Goal: Check status: Check status

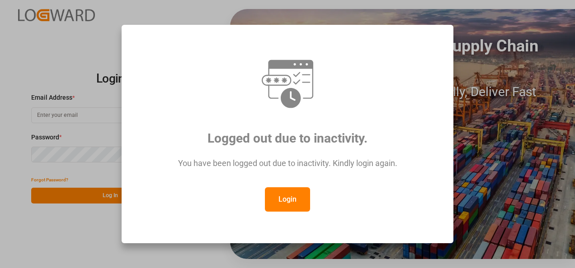
click at [294, 201] on button "Login" at bounding box center [287, 199] width 45 height 24
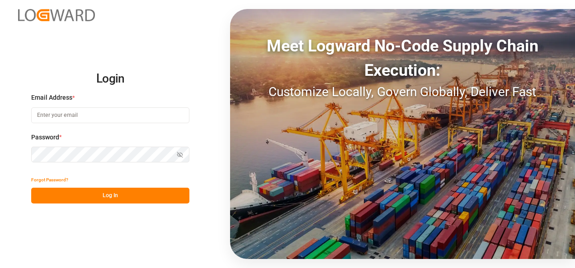
click at [86, 119] on input at bounding box center [110, 115] width 158 height 16
type input "[PERSON_NAME][EMAIL_ADDRESS][PERSON_NAME][DOMAIN_NAME]"
click at [181, 154] on icon "button" at bounding box center [180, 155] width 6 height 6
click at [115, 195] on button "Log In" at bounding box center [110, 196] width 158 height 16
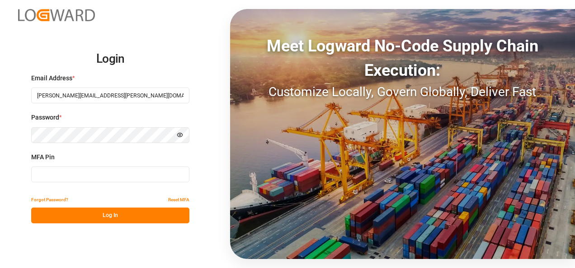
click at [56, 179] on input at bounding box center [110, 175] width 158 height 16
type input "009219"
click at [103, 217] on button "Log In" at bounding box center [110, 216] width 158 height 16
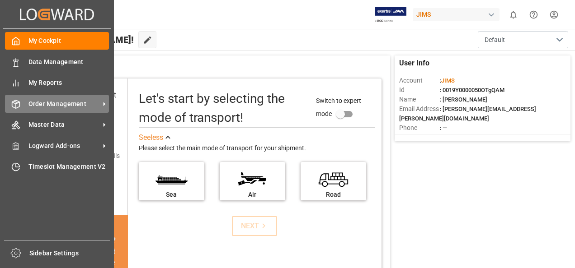
click at [70, 104] on span "Order Management" at bounding box center [63, 103] width 71 height 9
click at [104, 104] on icon at bounding box center [104, 104] width 2 height 4
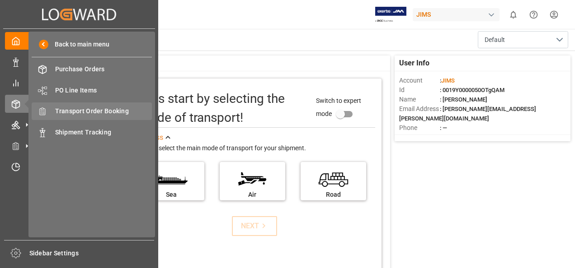
click at [87, 114] on span "Transport Order Booking" at bounding box center [103, 111] width 97 height 9
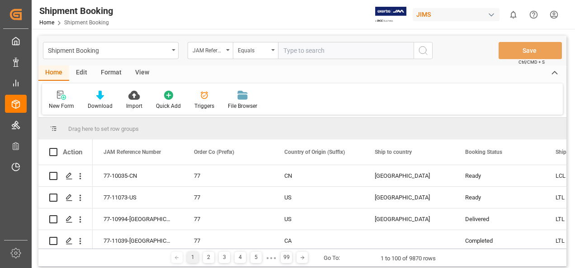
click at [309, 49] on input "text" at bounding box center [345, 50] width 135 height 17
paste input "77-11025-ID"
type input "77-11025-ID"
click at [421, 53] on icon "search button" at bounding box center [422, 50] width 11 height 11
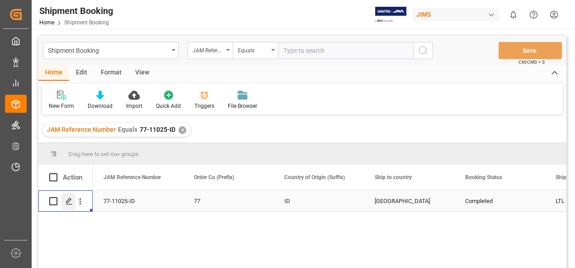
click at [69, 205] on line "Press SPACE to select this row." at bounding box center [68, 205] width 5 height 0
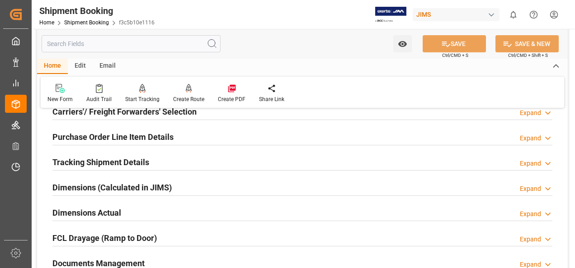
scroll to position [181, 0]
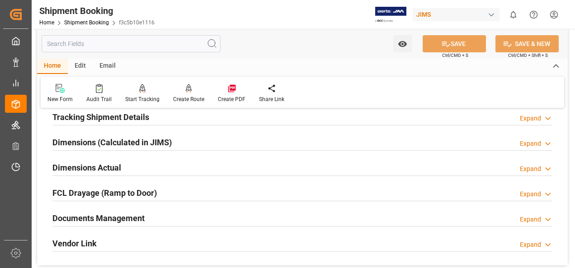
click at [116, 216] on h2 "Documents Management" at bounding box center [98, 218] width 92 height 12
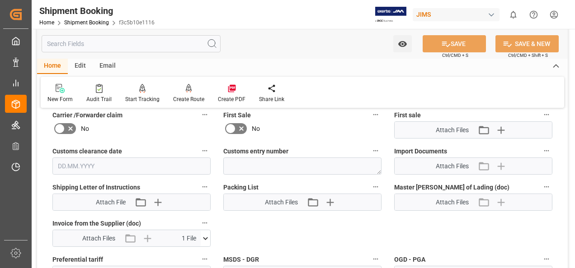
scroll to position [452, 0]
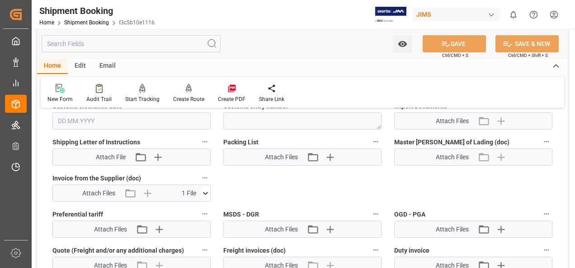
click at [206, 192] on icon at bounding box center [205, 193] width 5 height 3
click at [181, 209] on icon at bounding box center [181, 210] width 7 height 7
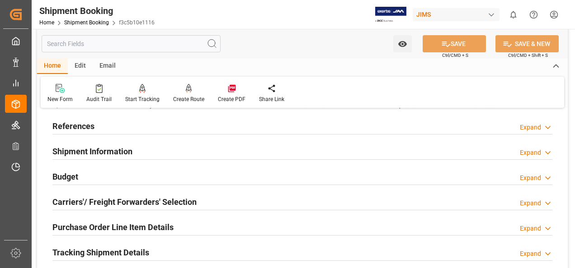
scroll to position [0, 0]
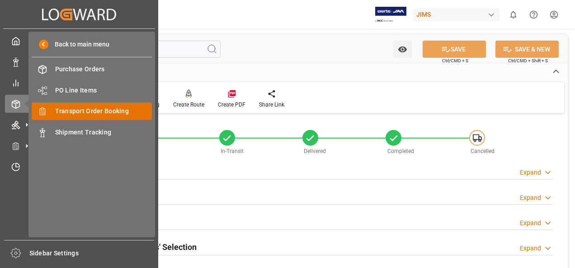
click at [92, 112] on span "Transport Order Booking" at bounding box center [103, 111] width 97 height 9
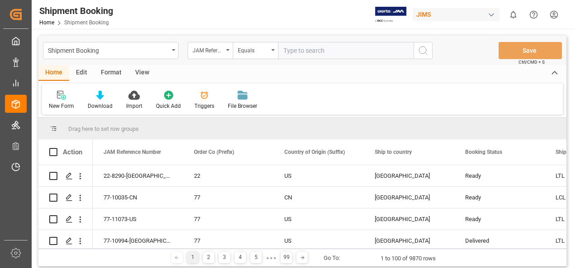
click at [313, 51] on input "text" at bounding box center [345, 50] width 135 height 17
paste input "77-11025-ID"
type input "77-11025-ID"
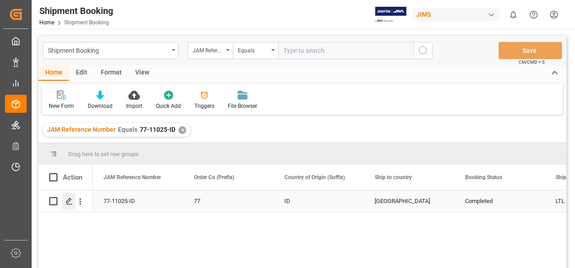
click at [68, 202] on icon "Press SPACE to select this row." at bounding box center [68, 201] width 7 height 7
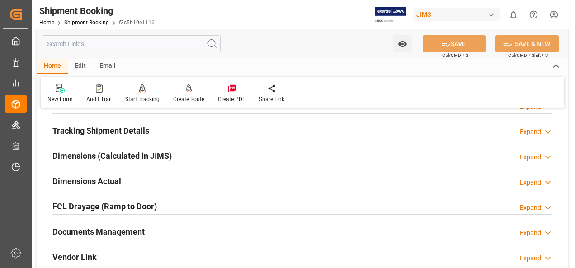
scroll to position [181, 0]
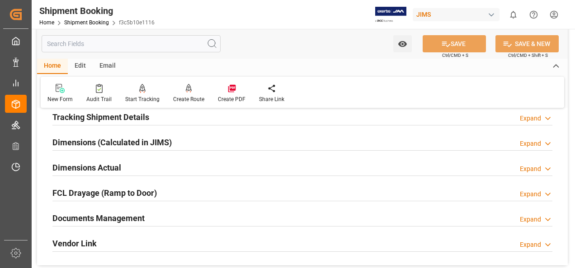
click at [114, 219] on h2 "Documents Management" at bounding box center [98, 218] width 92 height 12
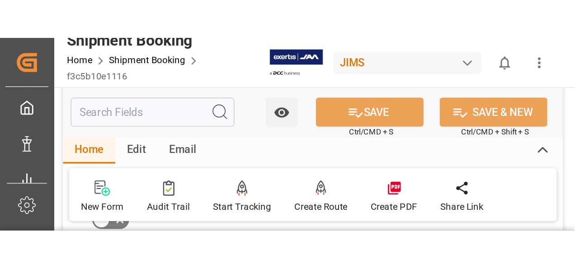
scroll to position [361, 0]
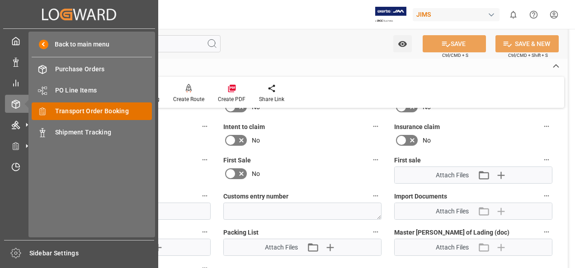
click at [94, 113] on span "Transport Order Booking" at bounding box center [103, 111] width 97 height 9
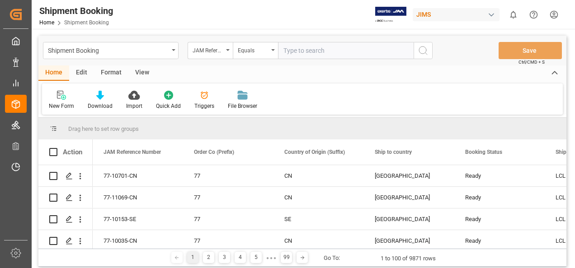
click at [297, 51] on input "text" at bounding box center [345, 50] width 135 height 17
type input "77-11001-US"
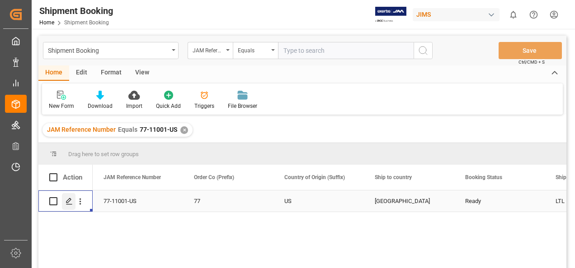
click at [68, 202] on polygon "Press SPACE to select this row." at bounding box center [68, 201] width 5 height 5
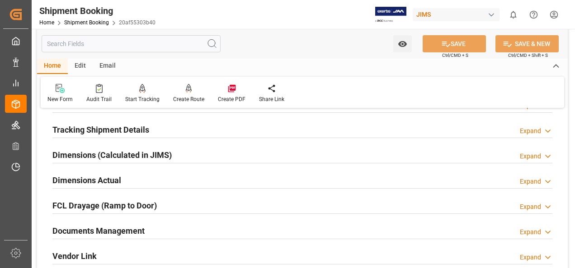
scroll to position [181, 0]
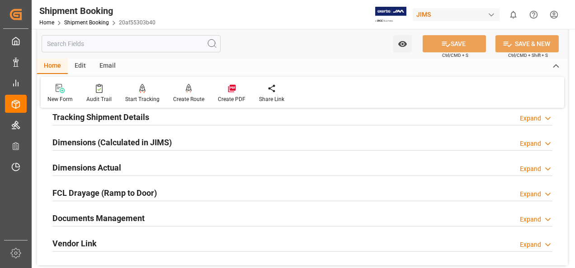
click at [126, 217] on h2 "Documents Management" at bounding box center [98, 218] width 92 height 12
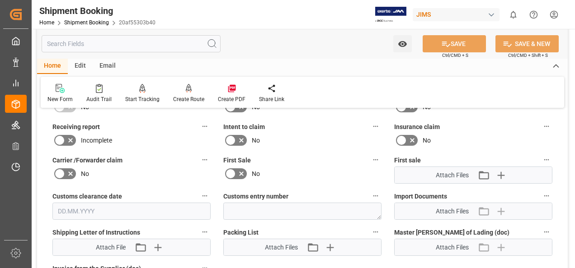
scroll to position [452, 0]
